Goal: Communication & Community: Answer question/provide support

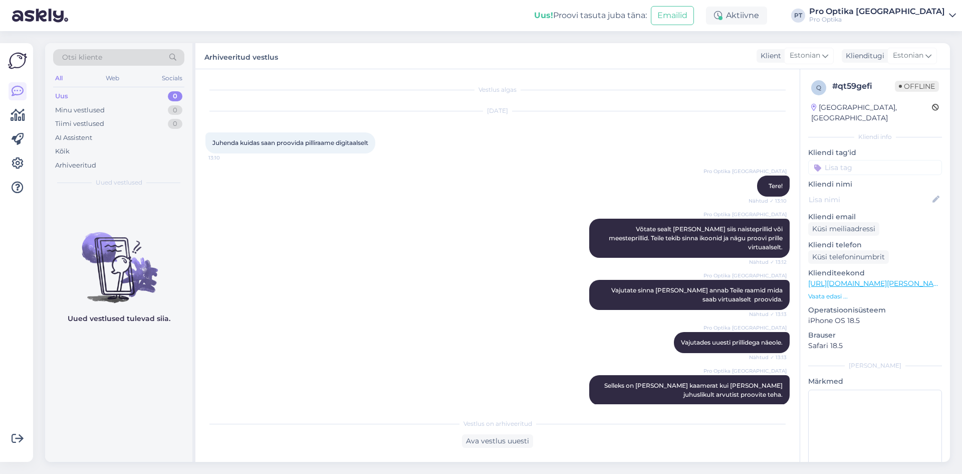
scroll to position [98, 0]
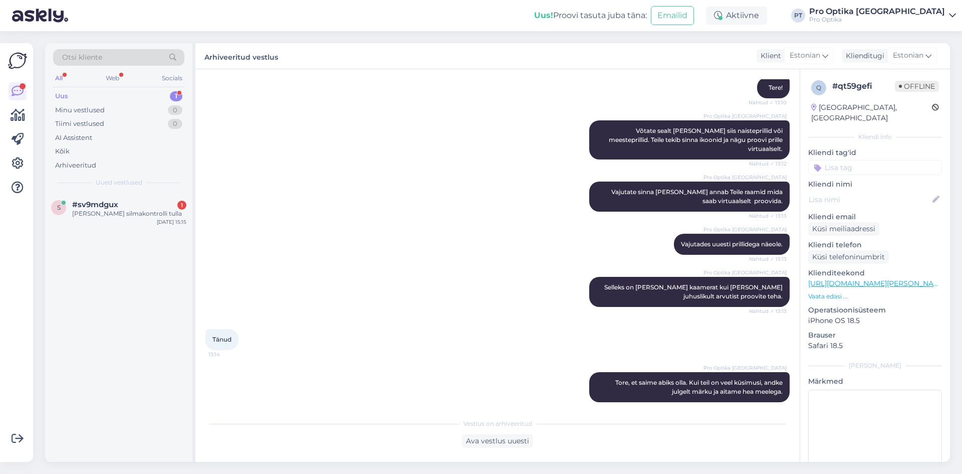
click at [130, 211] on div "[PERSON_NAME] silmakontrolli tulla" at bounding box center [129, 213] width 114 height 9
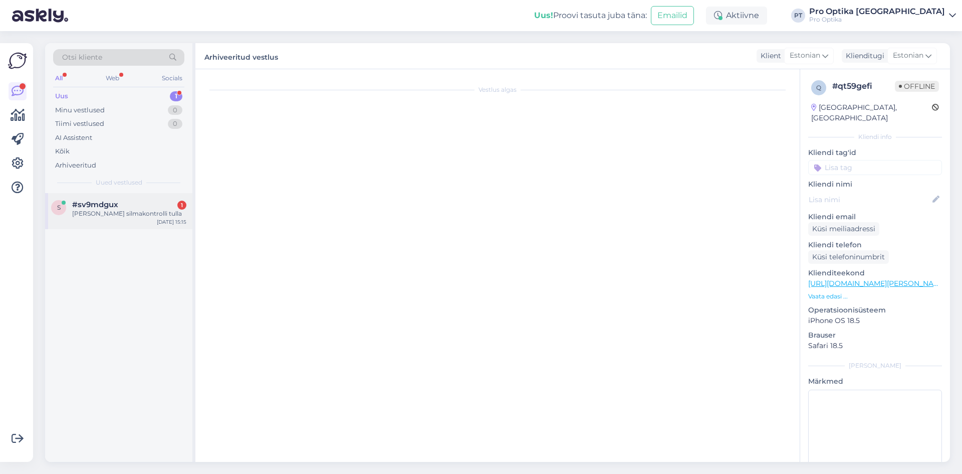
scroll to position [0, 0]
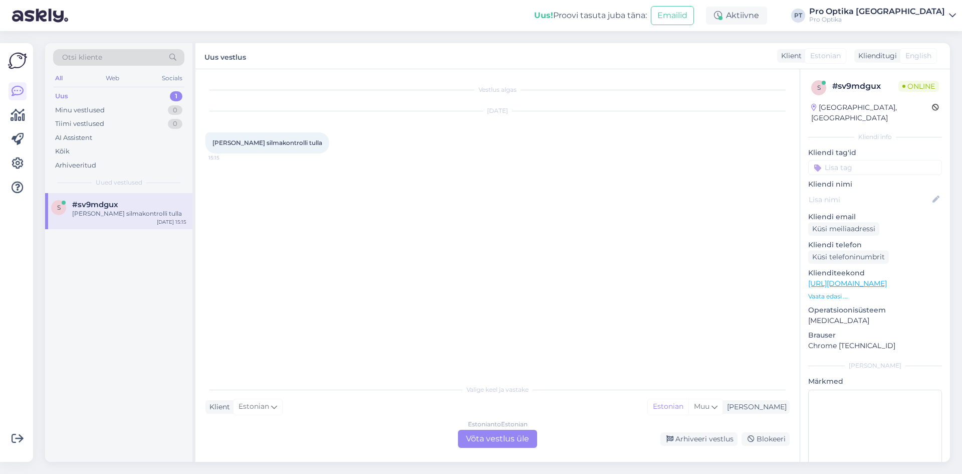
click at [508, 440] on div "Estonian to Estonian Võta vestlus üle" at bounding box center [497, 438] width 79 height 18
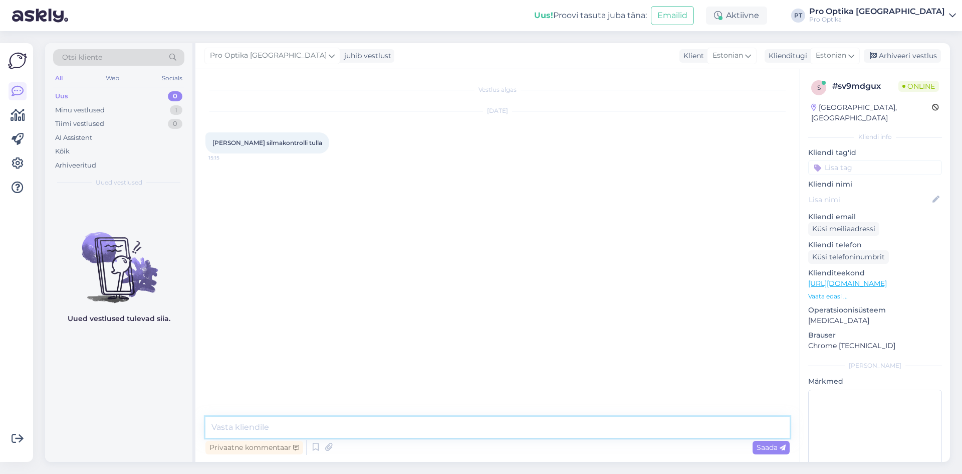
click at [344, 421] on textarea at bounding box center [497, 426] width 584 height 21
type textarea "Tere!"
click at [315, 451] on icon at bounding box center [316, 446] width 12 height 15
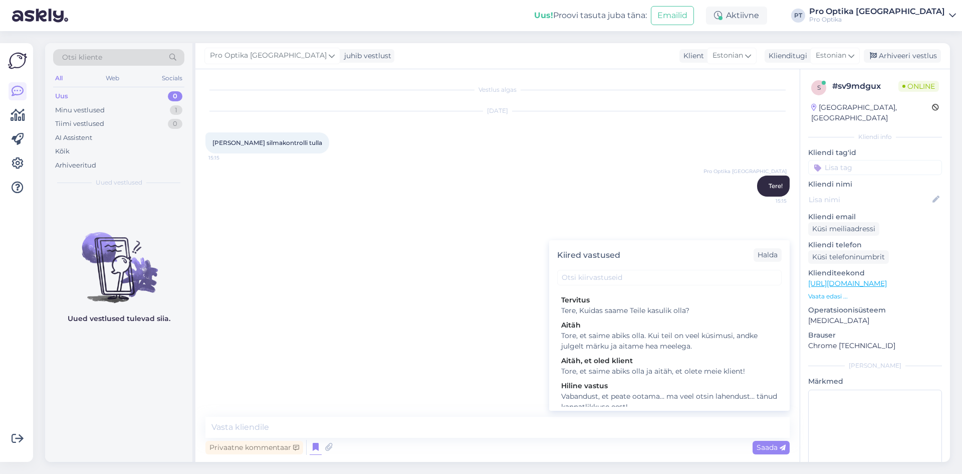
scroll to position [251, 0]
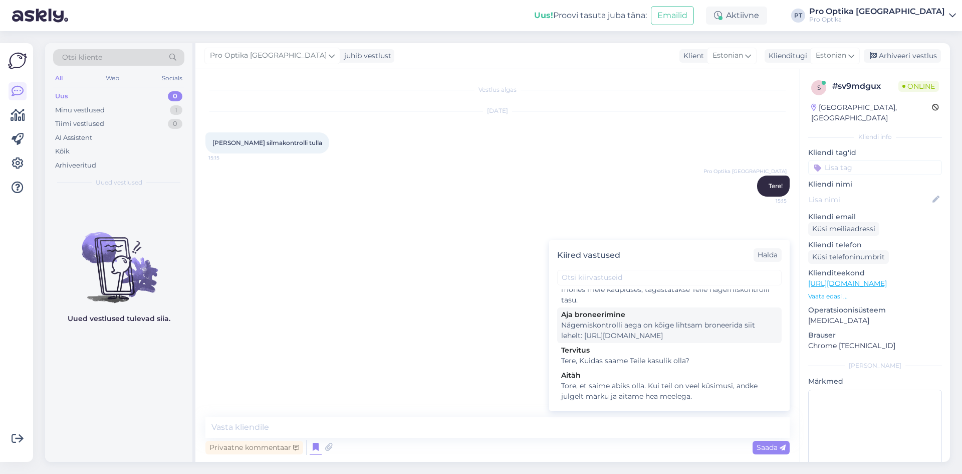
click at [659, 336] on div "Nägemiskontrolli aega on kõige lihtsam broneerida siit lehelt: [URL][DOMAIN_NAM…" at bounding box center [669, 330] width 216 height 21
type textarea "Nägemiskontrolli aega on kõige lihtsam broneerida siit lehelt: [URL][DOMAIN_NAM…"
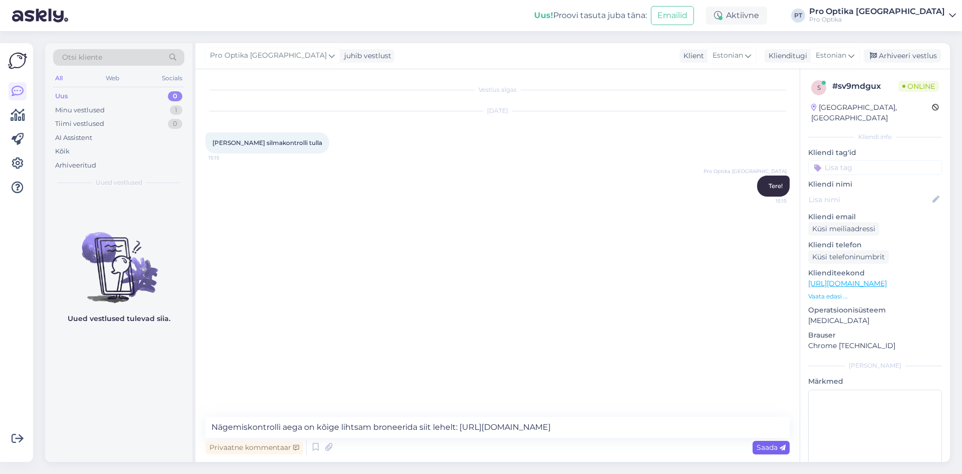
click at [762, 447] on span "Saada" at bounding box center [771, 446] width 29 height 9
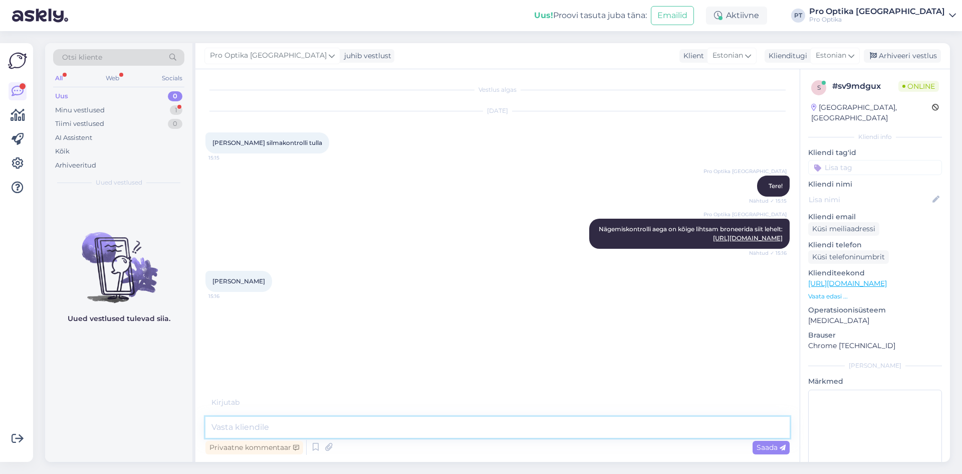
click at [338, 425] on textarea at bounding box center [497, 426] width 584 height 21
click at [226, 428] on textarea "[DEMOGRAPHIC_DATA], 10:30, 11:00, 11:30." at bounding box center [497, 426] width 584 height 21
type textarea "Jah, 10:30, 11:00, 11:30."
click at [315, 428] on textarea "Jah, 10:30, 11:00, 11:30." at bounding box center [497, 426] width 584 height 21
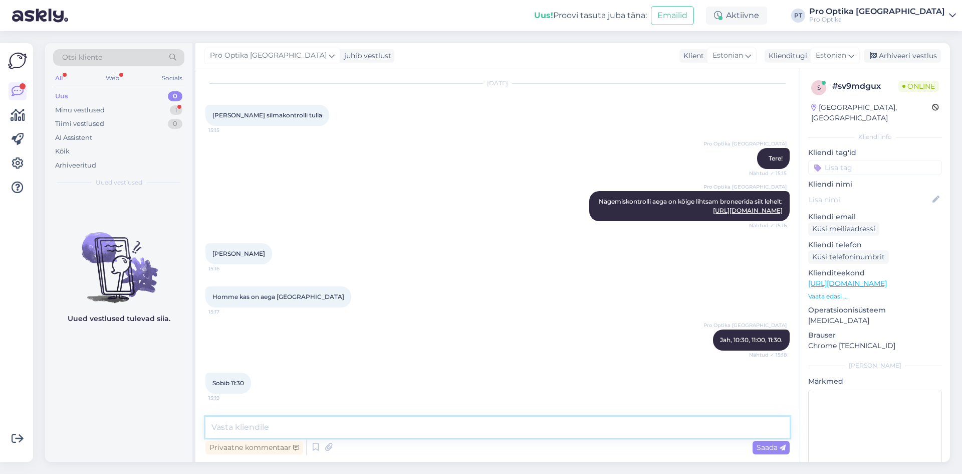
scroll to position [120, 0]
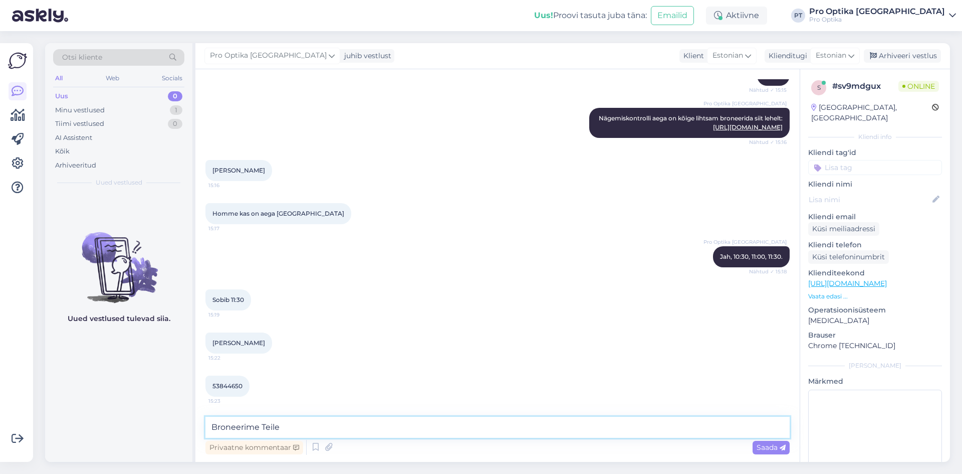
type textarea "Broneerime Teile."
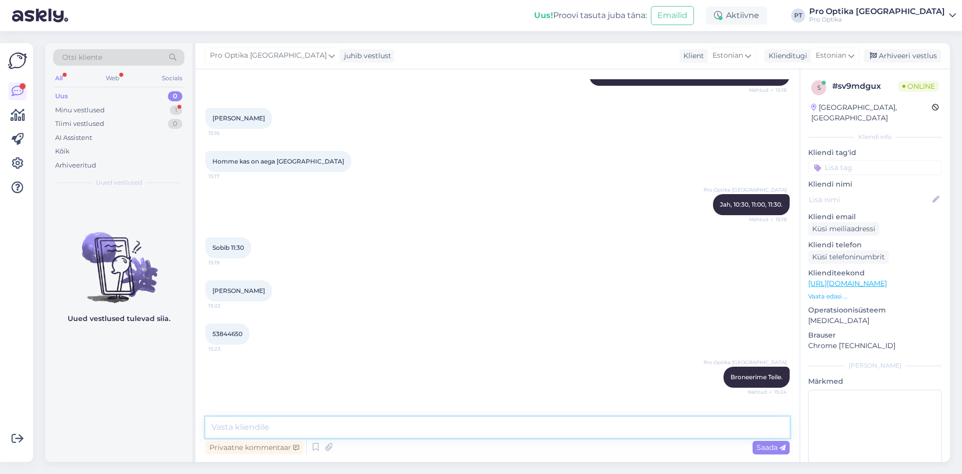
scroll to position [206, 0]
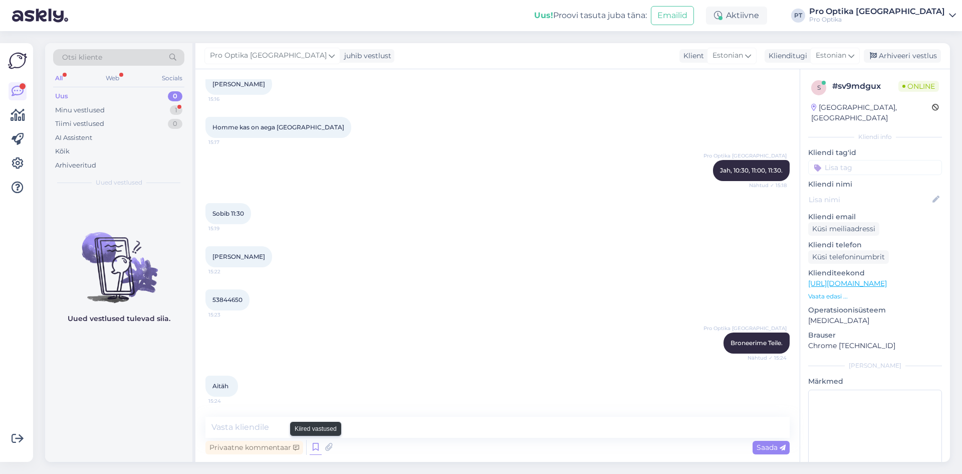
click at [314, 447] on icon at bounding box center [316, 446] width 12 height 15
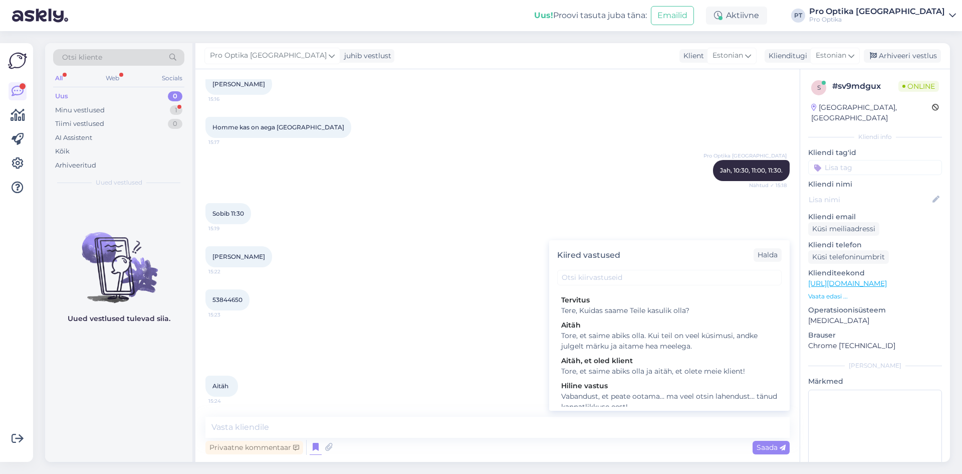
scroll to position [351, 0]
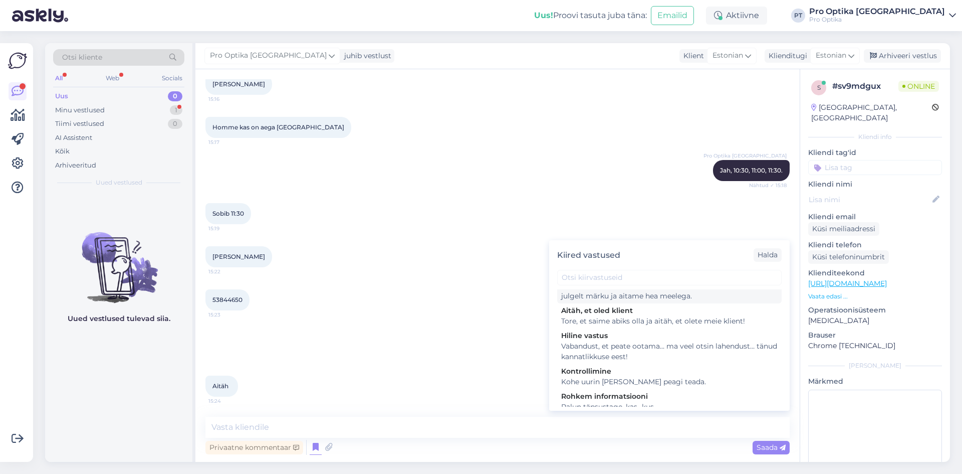
click at [636, 301] on div "Tore, et saime abiks olla. Kui teil on veel küsimusi, andke julgelt märku ja ai…" at bounding box center [669, 290] width 216 height 21
type textarea "Tore, et saime abiks olla. Kui teil on veel küsimusi, andke julgelt märku ja ai…"
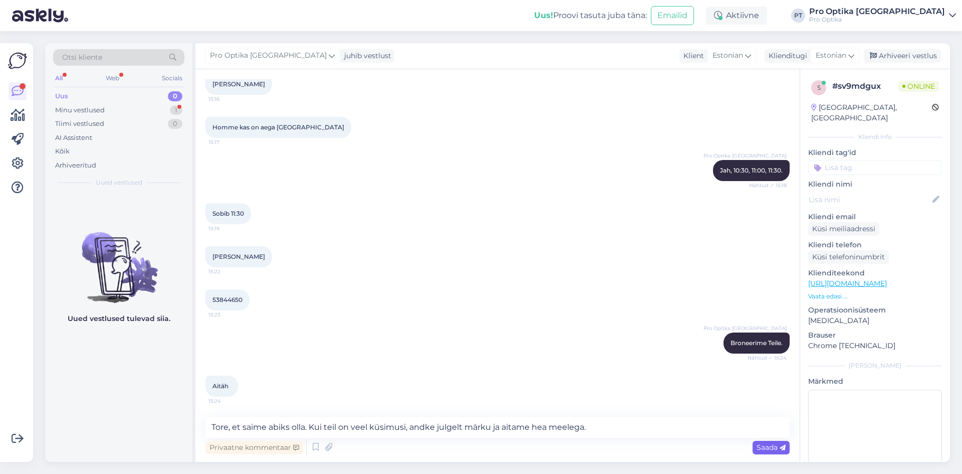
click at [773, 453] on div "Saada" at bounding box center [771, 447] width 37 height 14
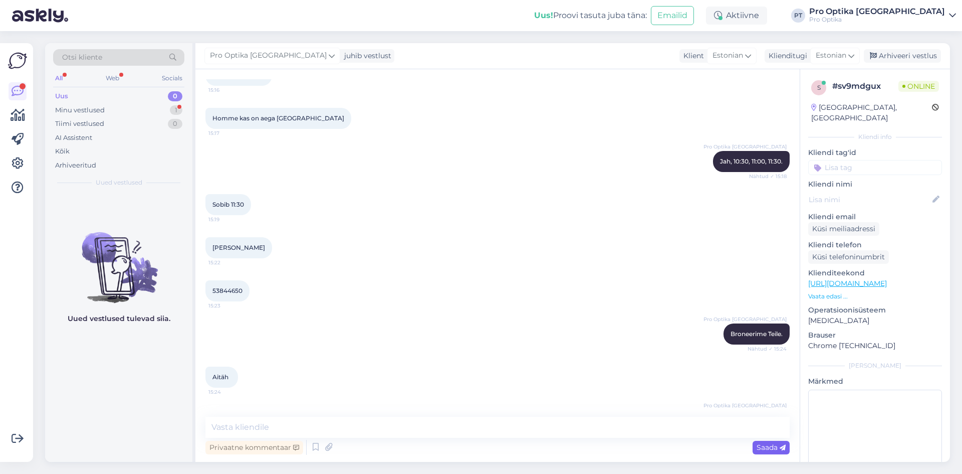
scroll to position [258, 0]
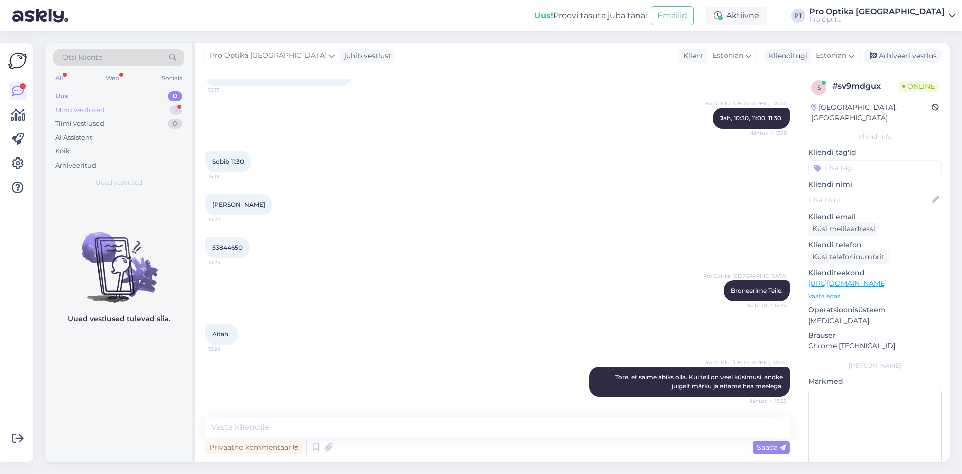
click at [135, 116] on div "Minu vestlused 1" at bounding box center [118, 110] width 131 height 14
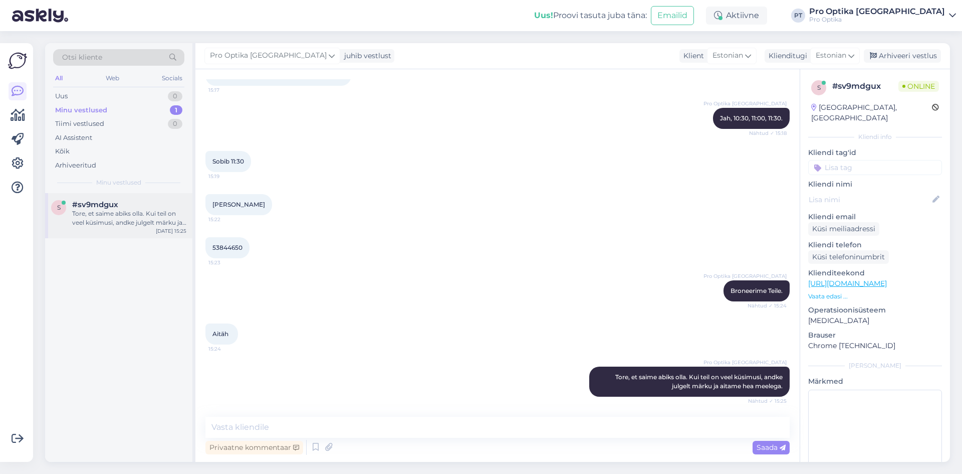
click at [125, 219] on div "Tore, et saime abiks olla. Kui teil on veel küsimusi, andke julgelt märku ja ai…" at bounding box center [129, 218] width 114 height 18
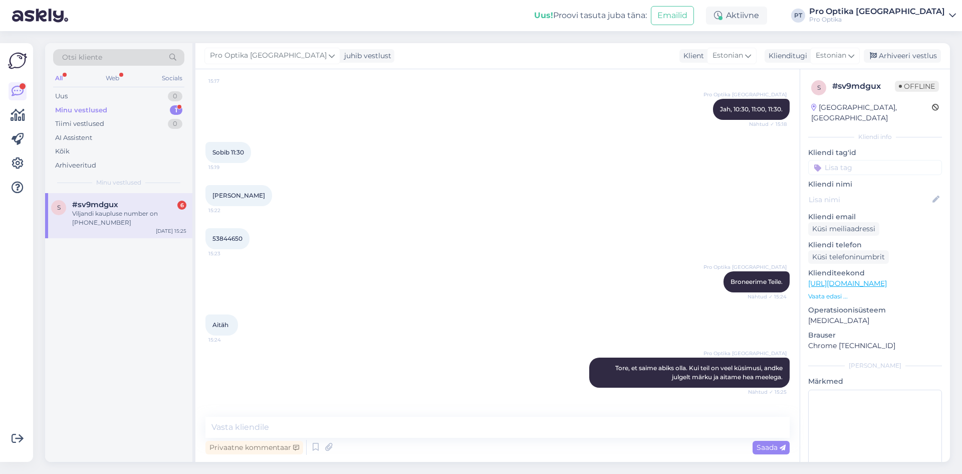
scroll to position [734, 0]
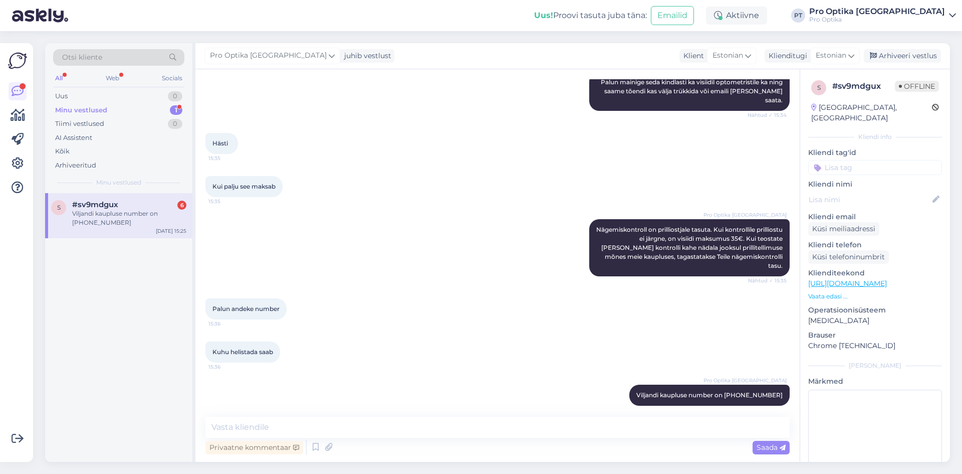
click at [142, 221] on div "Viljandi kaupluse number on [PHONE_NUMBER]" at bounding box center [129, 218] width 114 height 18
